Goal: Task Accomplishment & Management: Manage account settings

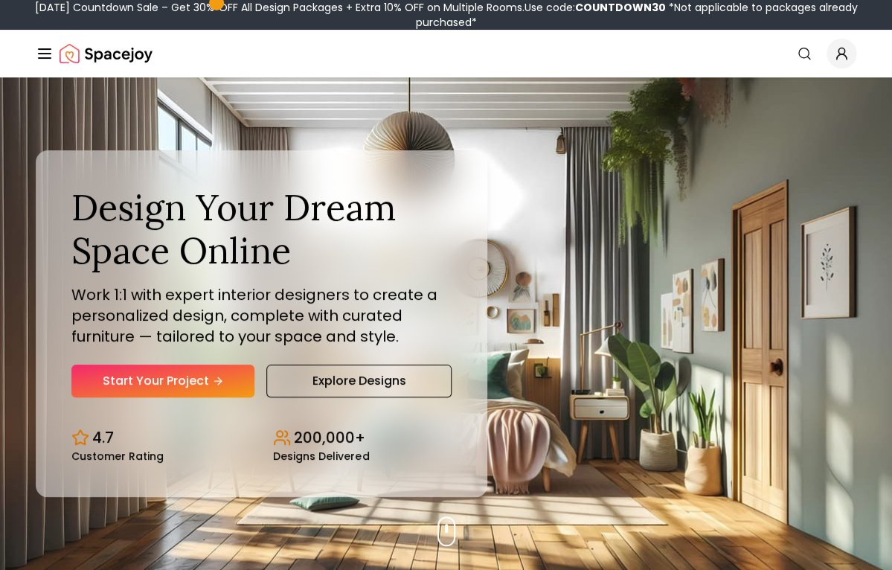
click at [841, 51] on icon "Global" at bounding box center [841, 53] width 15 height 15
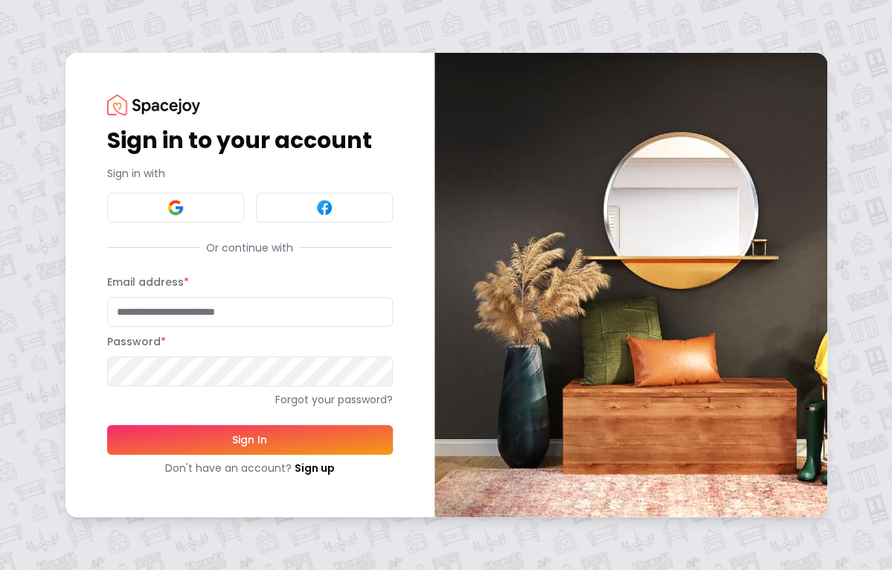
click at [236, 309] on input "Email address *" at bounding box center [250, 312] width 286 height 30
type input "*"
click at [233, 205] on button at bounding box center [175, 208] width 137 height 30
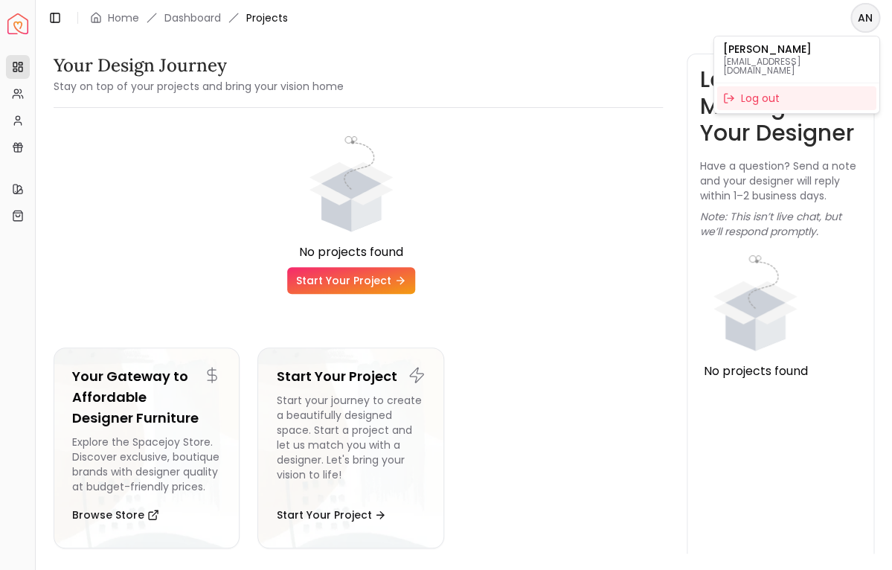
click at [861, 16] on html "Spacejoy Dashboard Overview Projects My Referrals My Profile Gift Card Balance …" at bounding box center [446, 285] width 892 height 570
click at [550, 169] on html "Spacejoy Dashboard Overview Projects My Referrals My Profile Gift Card Balance …" at bounding box center [446, 285] width 892 height 570
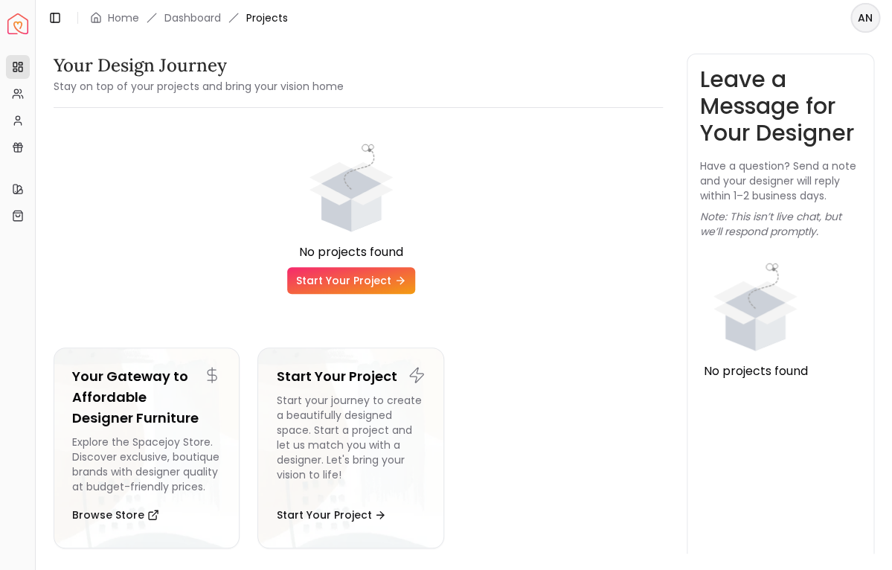
click at [871, 19] on html "Spacejoy Dashboard Overview Projects My Referrals My Profile Gift Card Balance …" at bounding box center [446, 285] width 892 height 570
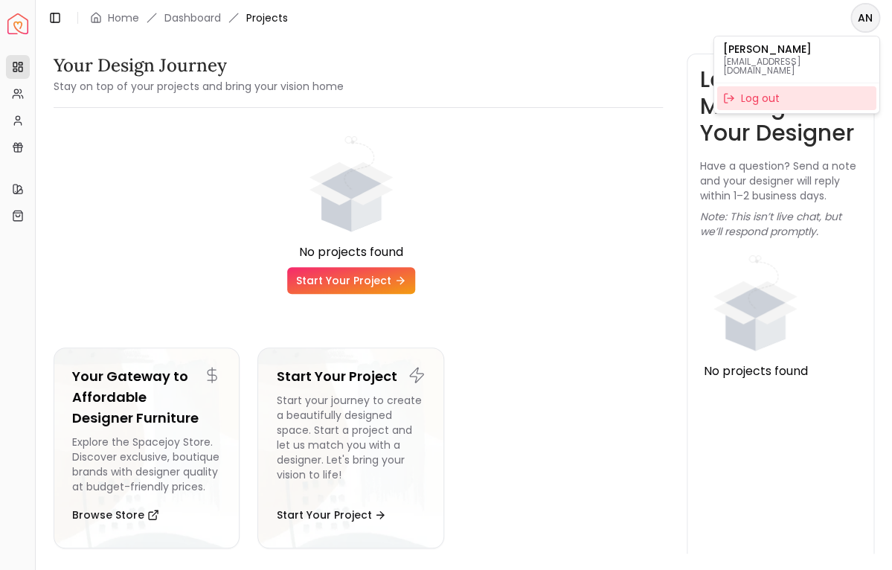
click at [782, 89] on div "Log out" at bounding box center [796, 98] width 159 height 24
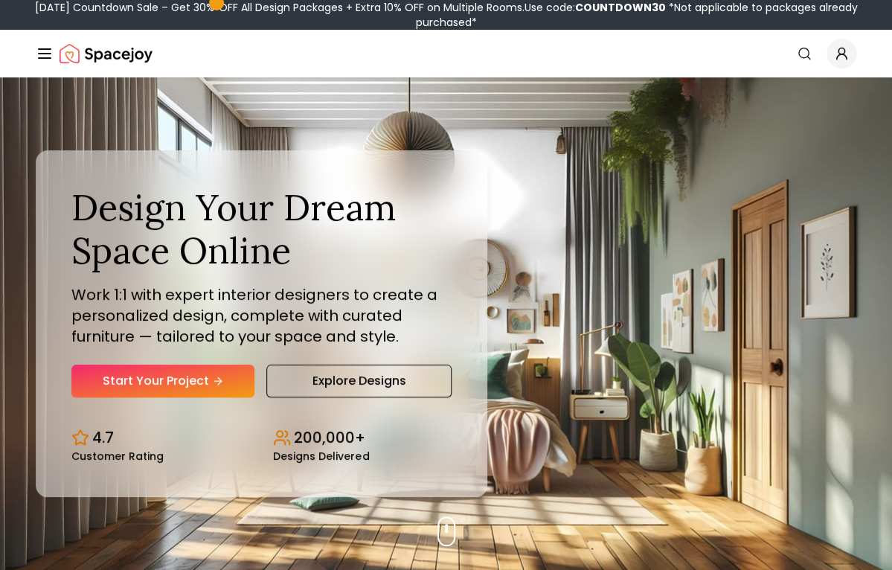
click at [841, 55] on icon "Global" at bounding box center [841, 56] width 10 height 5
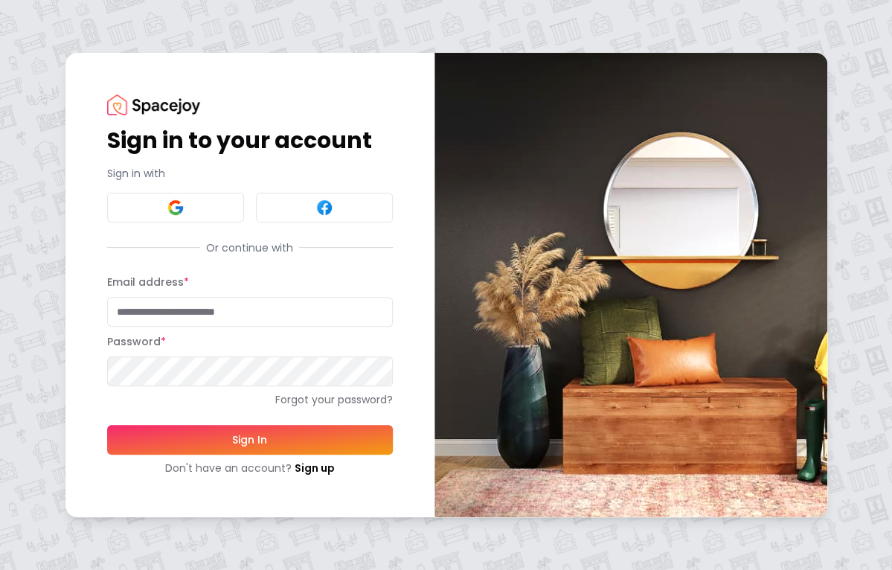
click at [252, 298] on input "Email address *" at bounding box center [250, 312] width 286 height 30
type input "**********"
click at [155, 437] on button "Sign In" at bounding box center [250, 440] width 286 height 30
